Goal: Task Accomplishment & Management: Manage account settings

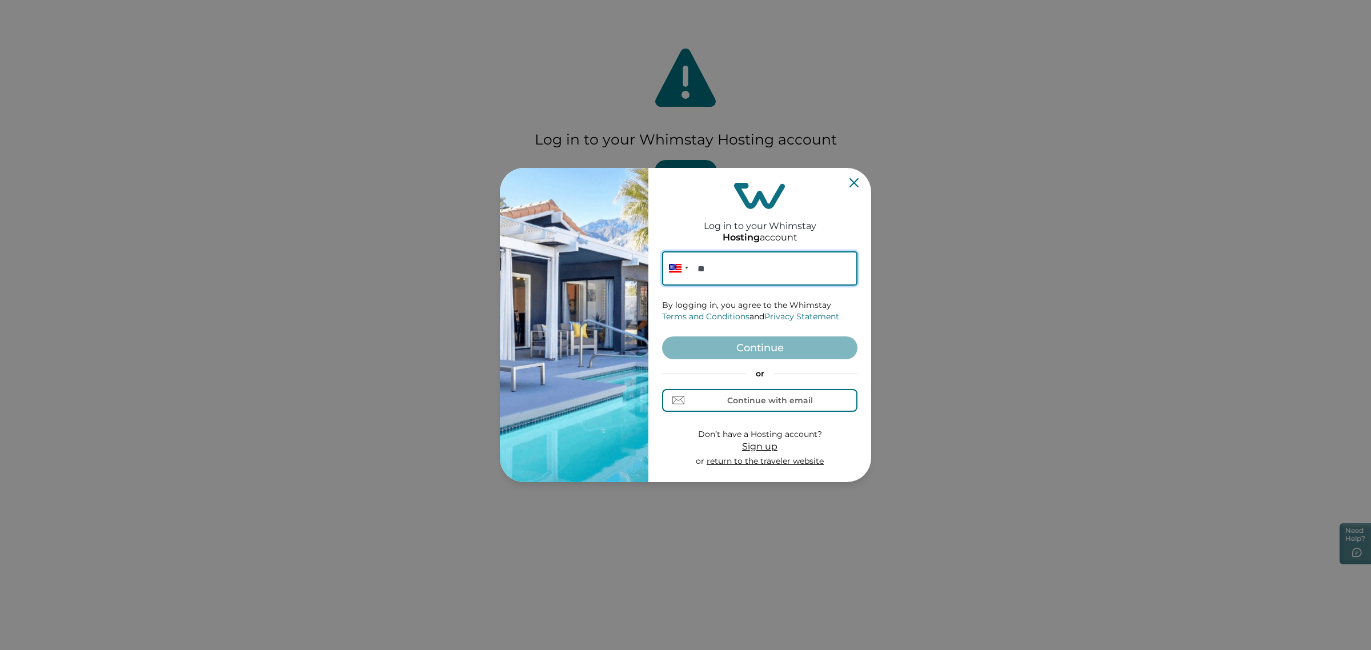
click at [803, 280] on input "**" at bounding box center [759, 268] width 195 height 34
paste input "**********"
type input "**********"
click at [775, 359] on button "Continue" at bounding box center [759, 347] width 195 height 23
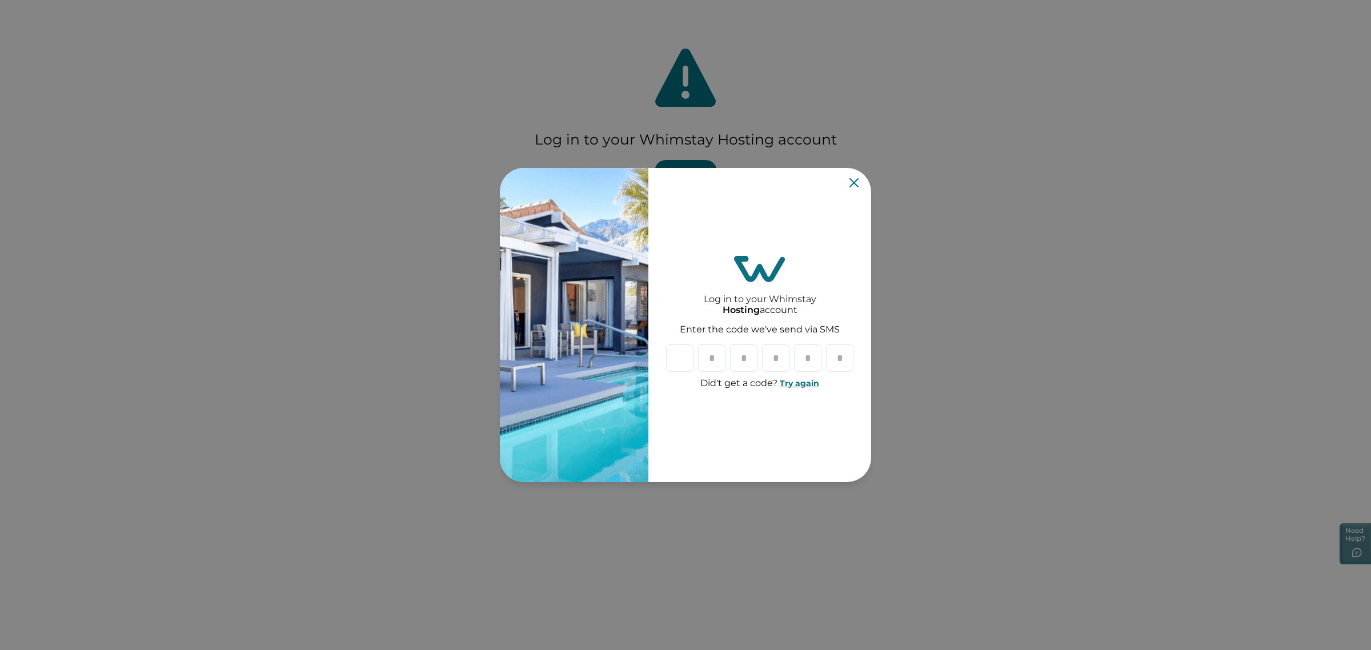
paste input "*"
type input "*"
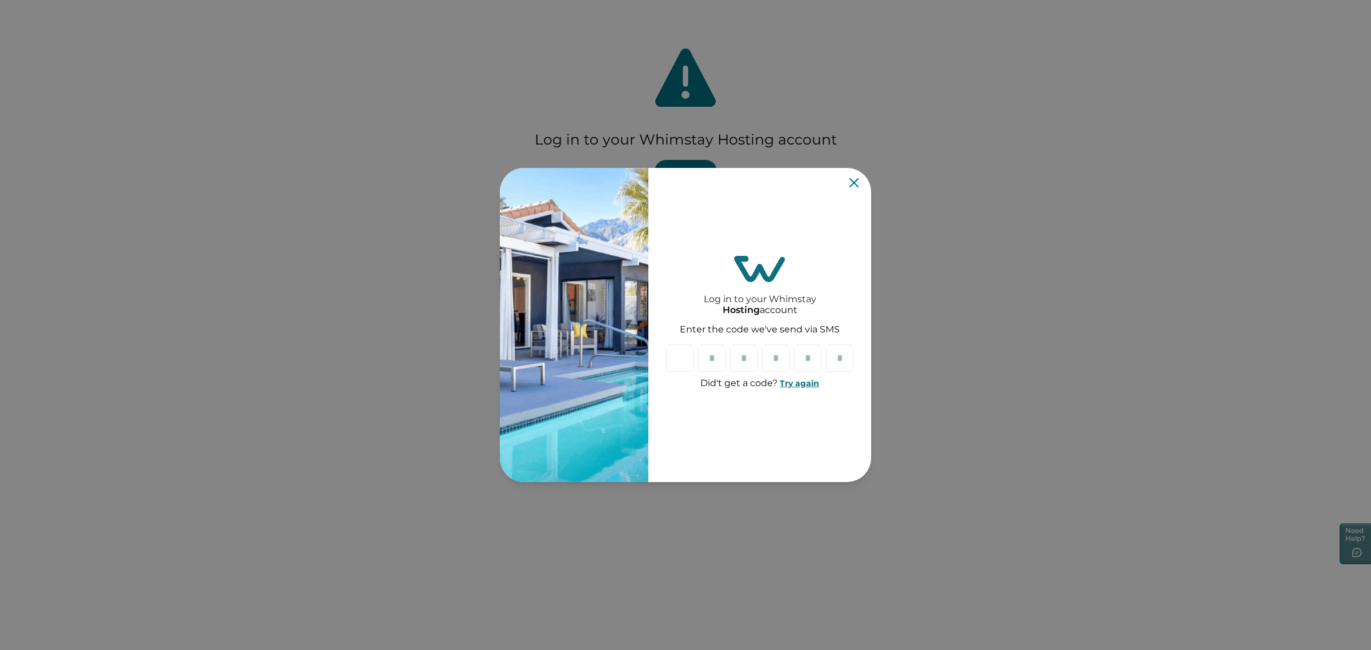
type input "*"
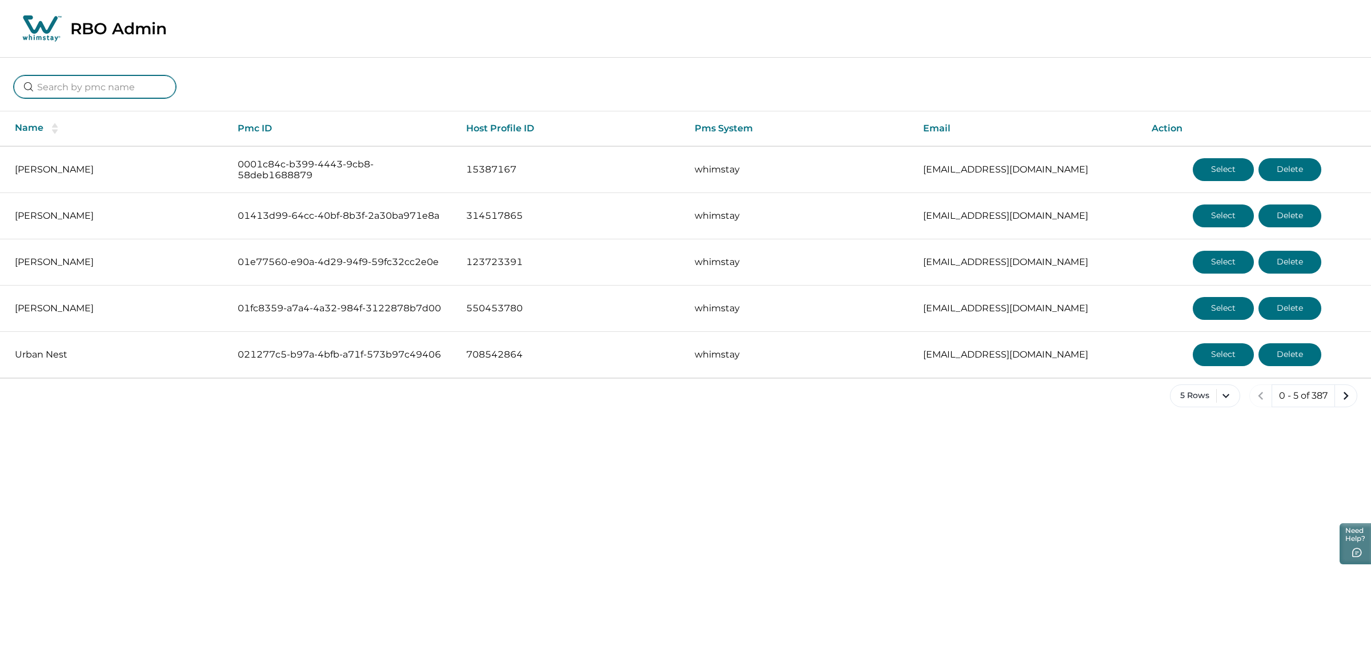
click at [139, 89] on input at bounding box center [95, 86] width 162 height 23
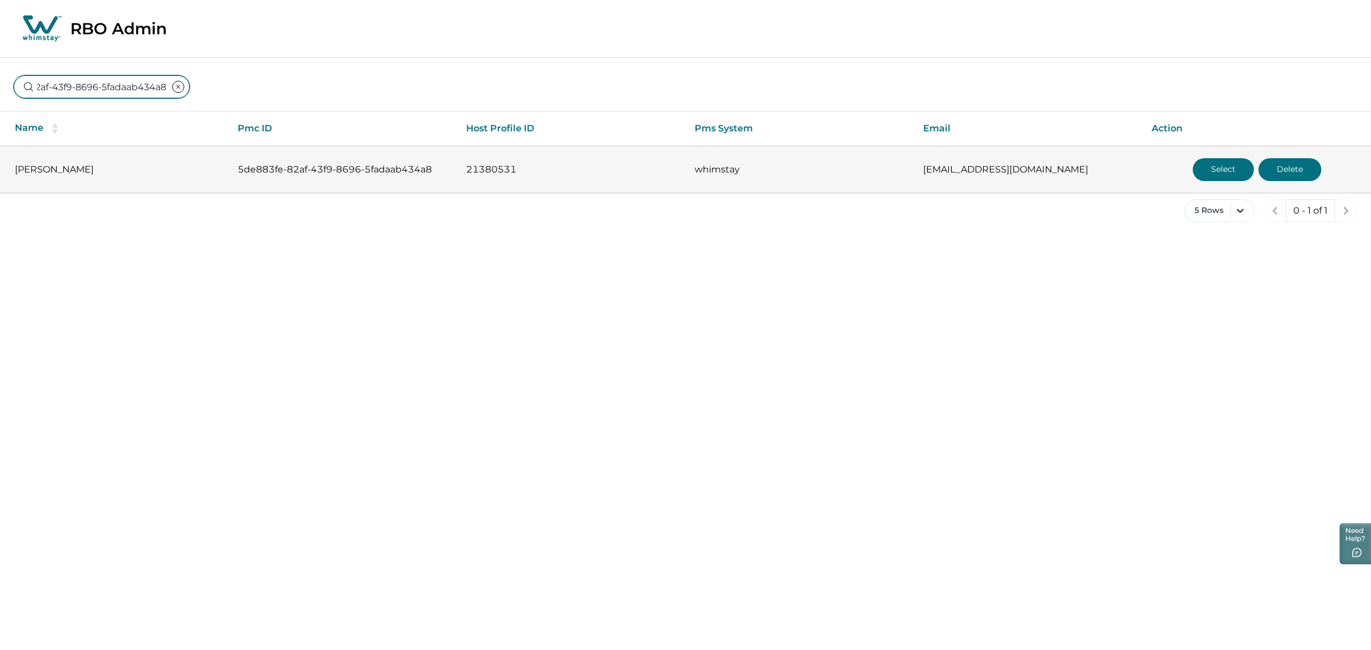
type input "5de883fe-82af-43f9-8696-5fadaab434a8"
click at [1211, 167] on button "Select" at bounding box center [1222, 169] width 61 height 23
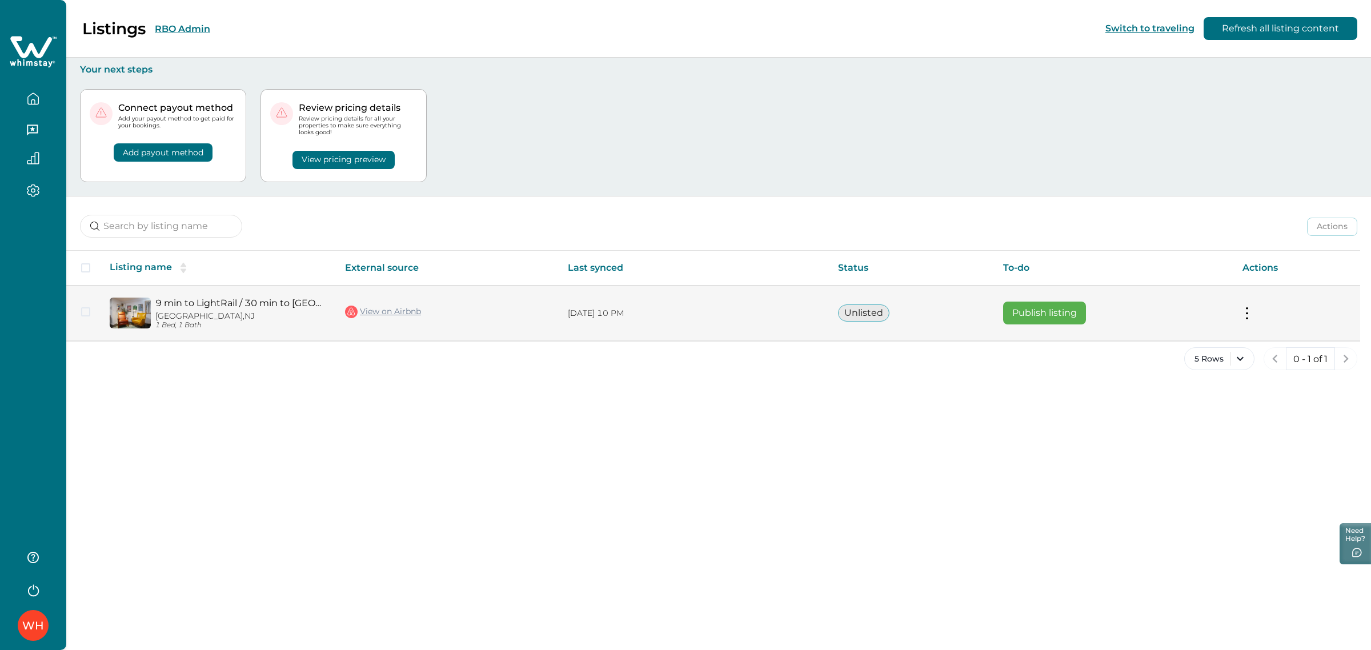
click at [389, 310] on link "View on Airbnb" at bounding box center [383, 311] width 76 height 15
click at [405, 310] on link "View on Airbnb" at bounding box center [383, 311] width 76 height 15
click at [1026, 317] on button "Publish listing" at bounding box center [1044, 313] width 83 height 23
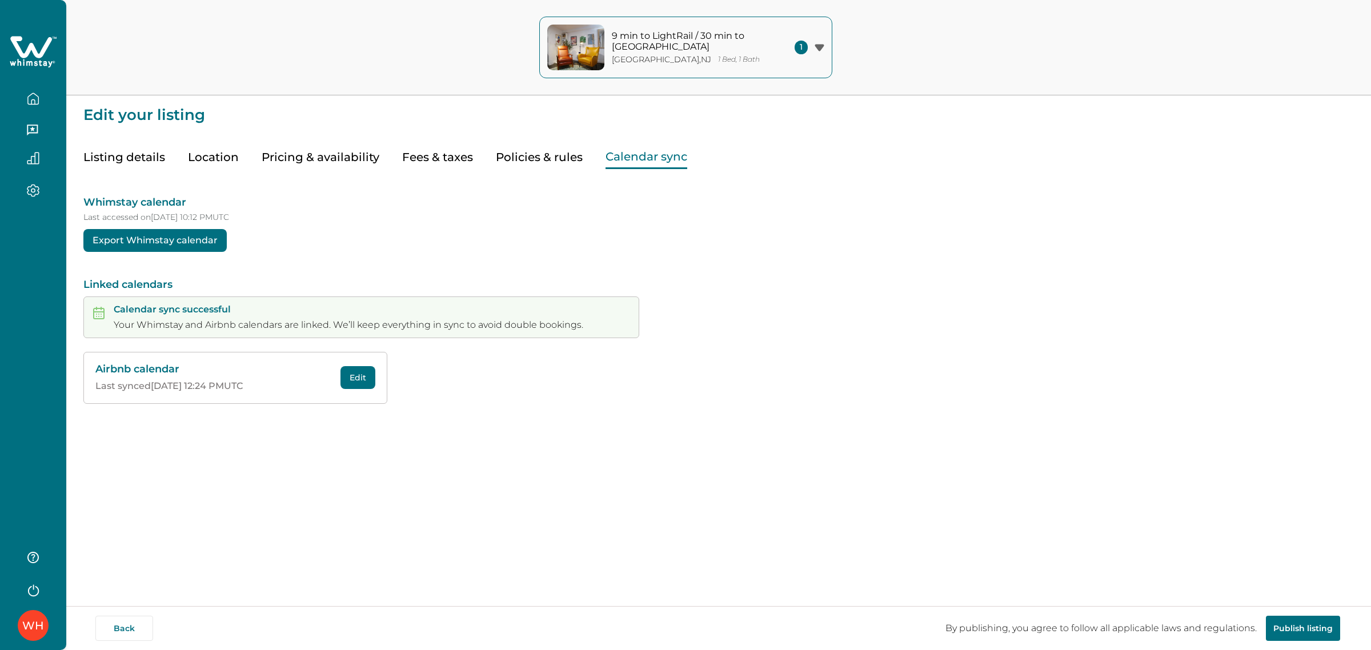
click at [618, 161] on button "Calendar sync" at bounding box center [646, 157] width 82 height 23
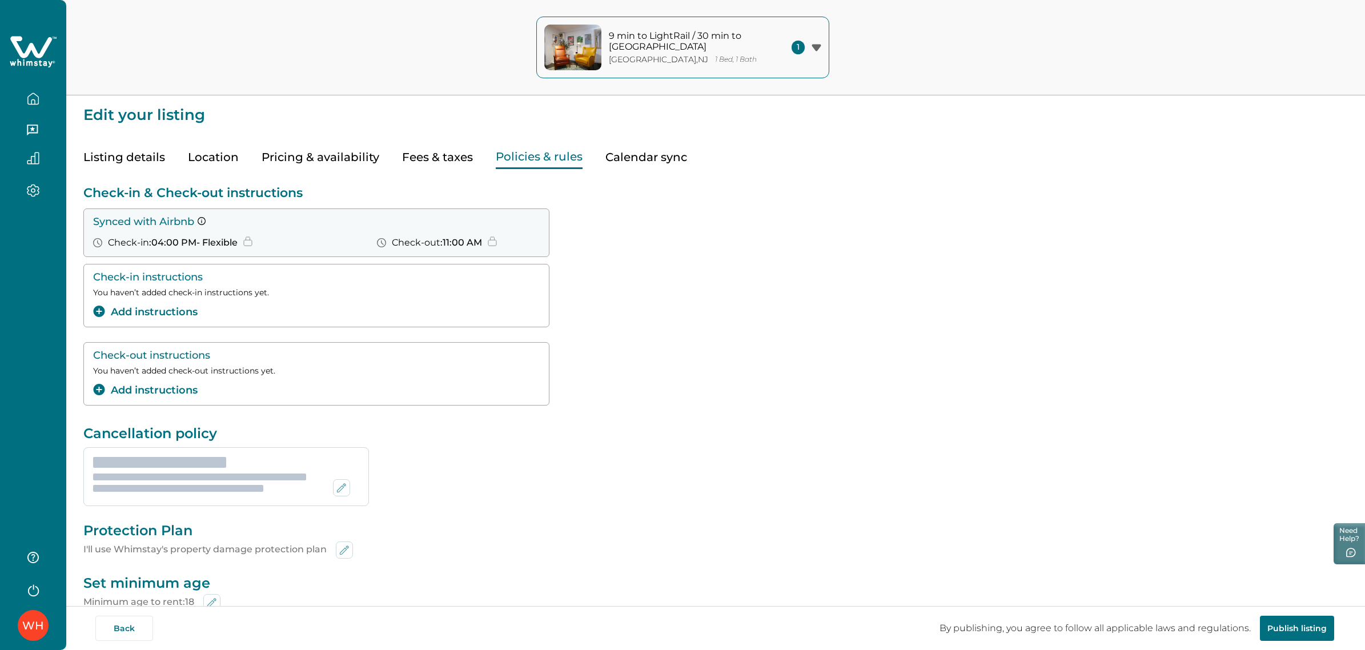
click at [500, 152] on button "Policies & rules" at bounding box center [539, 157] width 87 height 23
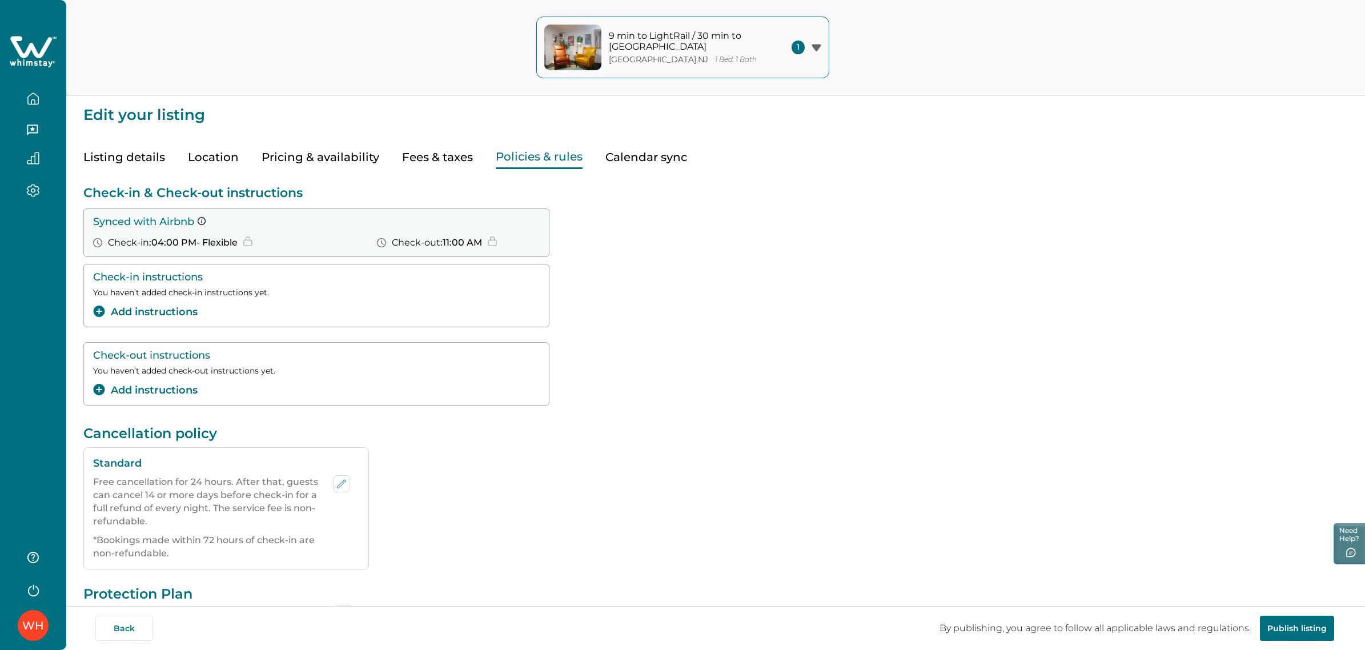
click at [432, 147] on button "Fees & taxes" at bounding box center [437, 157] width 71 height 23
type input "20"
type input "0"
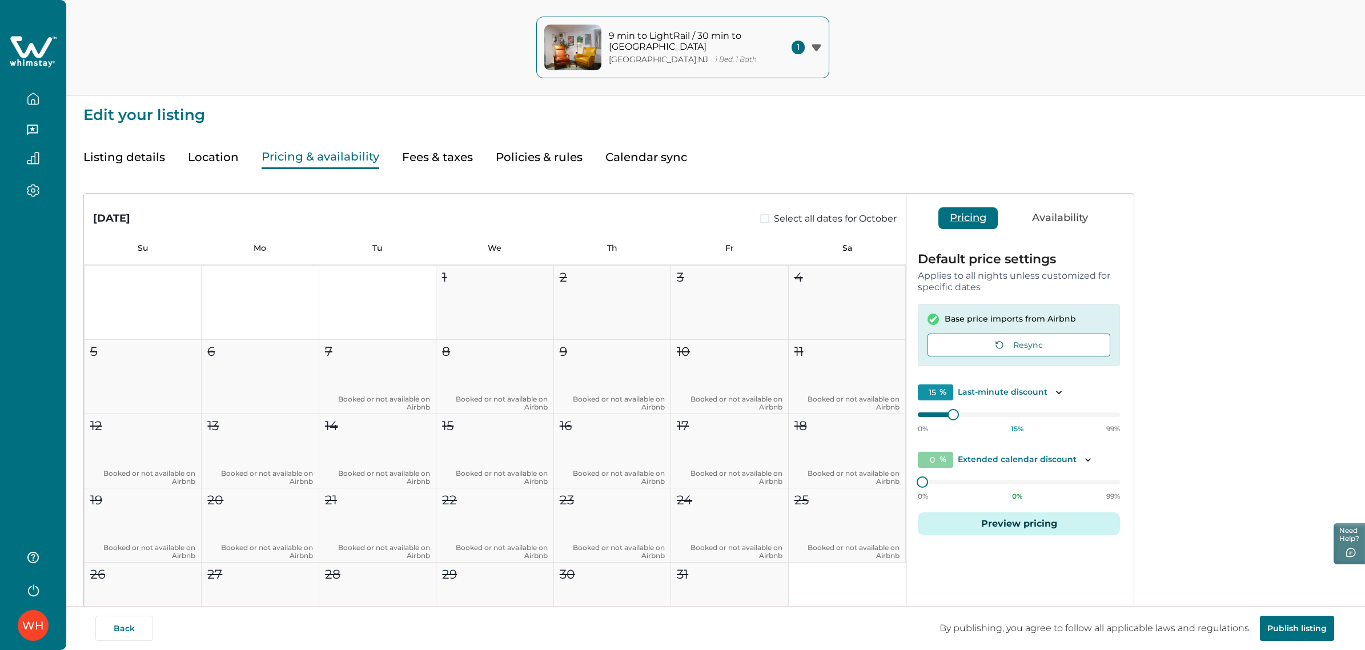
click at [332, 164] on button "Pricing & availability" at bounding box center [321, 157] width 118 height 23
click at [1068, 340] on button "Resync" at bounding box center [1018, 344] width 183 height 23
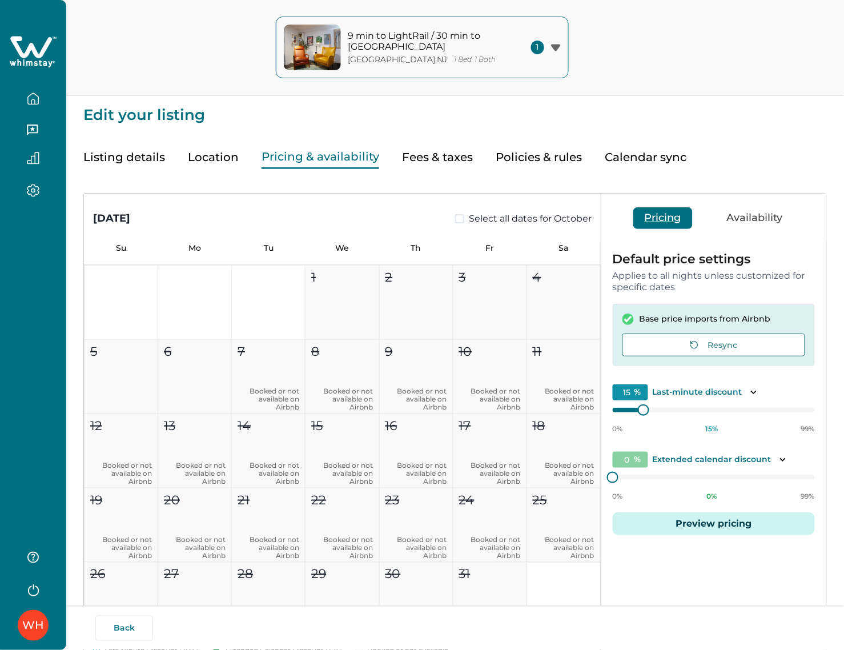
type input "15"
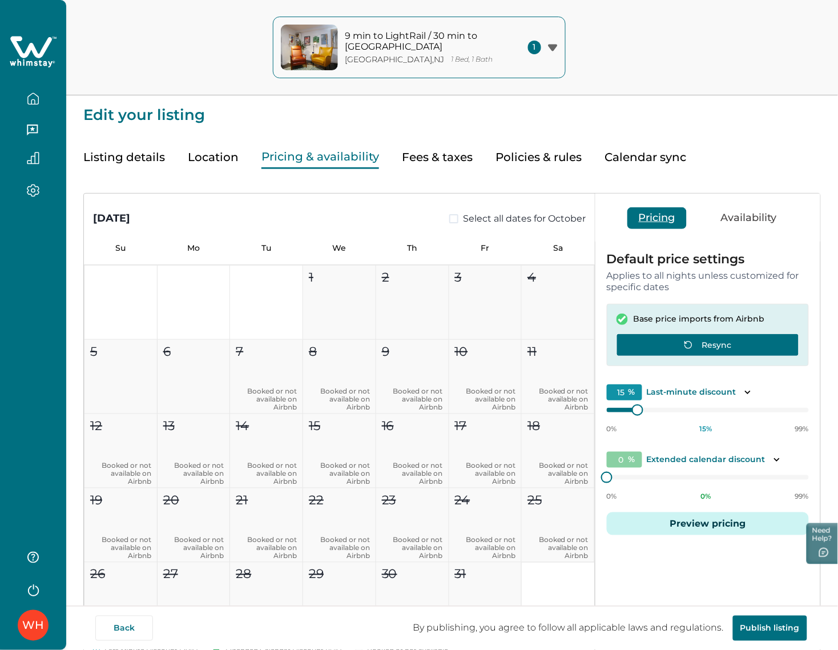
click at [715, 339] on button "Resync" at bounding box center [708, 344] width 183 height 23
